Goal: Task Accomplishment & Management: Use online tool/utility

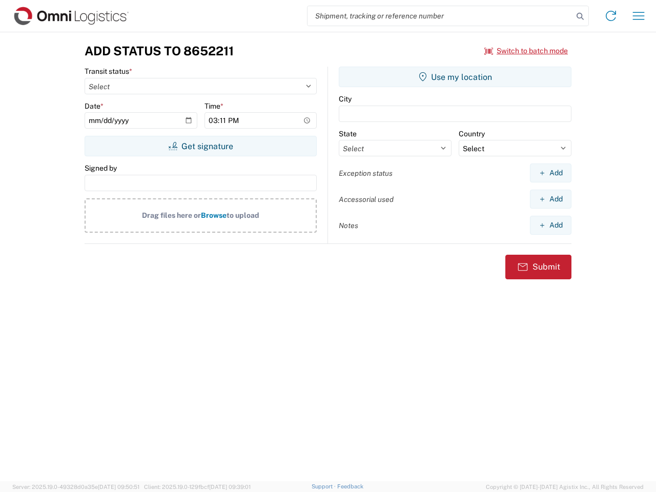
click at [440, 16] on input "search" at bounding box center [439, 15] width 265 height 19
click at [580, 16] on icon at bounding box center [580, 16] width 14 height 14
click at [610, 16] on icon at bounding box center [610, 16] width 16 height 16
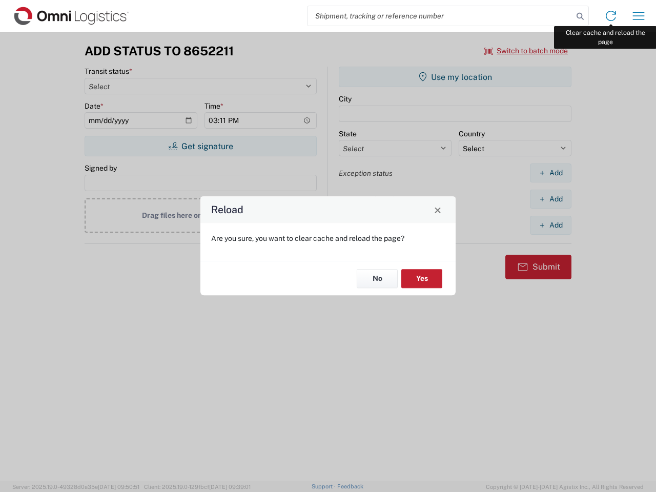
click at [638, 16] on div "Reload Are you sure, you want to clear cache and reload the page? No Yes" at bounding box center [328, 246] width 656 height 492
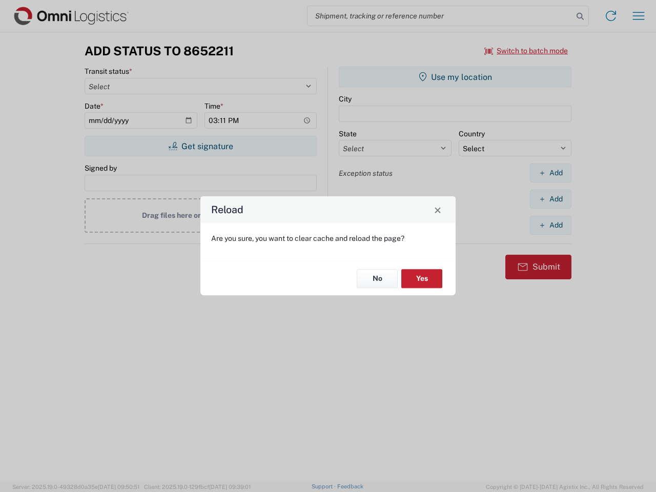
click at [526, 51] on div "Reload Are you sure, you want to clear cache and reload the page? No Yes" at bounding box center [328, 246] width 656 height 492
click at [200, 146] on div "Reload Are you sure, you want to clear cache and reload the page? No Yes" at bounding box center [328, 246] width 656 height 492
click at [455, 77] on div "Reload Are you sure, you want to clear cache and reload the page? No Yes" at bounding box center [328, 246] width 656 height 492
click at [550, 173] on div "Reload Are you sure, you want to clear cache and reload the page? No Yes" at bounding box center [328, 246] width 656 height 492
click at [550, 199] on div "Reload Are you sure, you want to clear cache and reload the page? No Yes" at bounding box center [328, 246] width 656 height 492
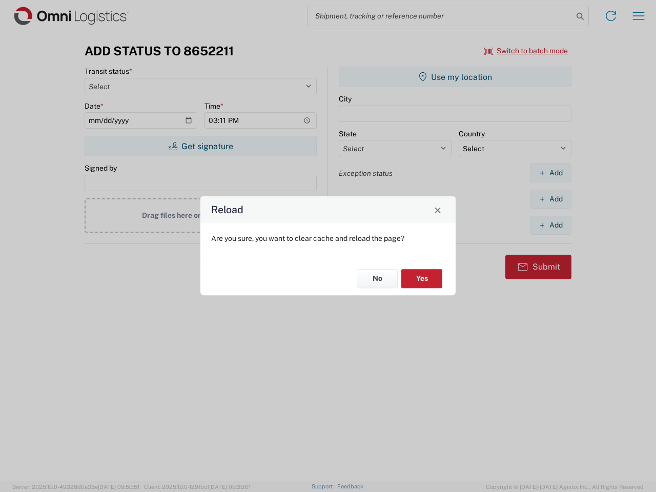
click at [550, 225] on div "Reload Are you sure, you want to clear cache and reload the page? No Yes" at bounding box center [328, 246] width 656 height 492
